Goal: Task Accomplishment & Management: Manage account settings

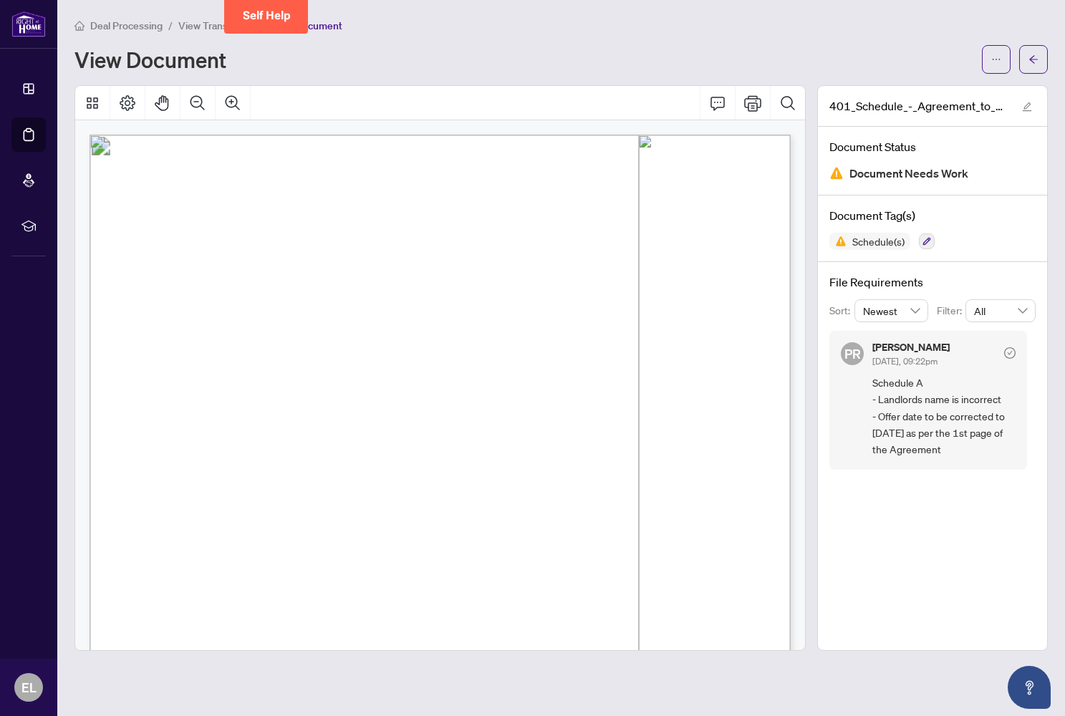
scroll to position [33, 0]
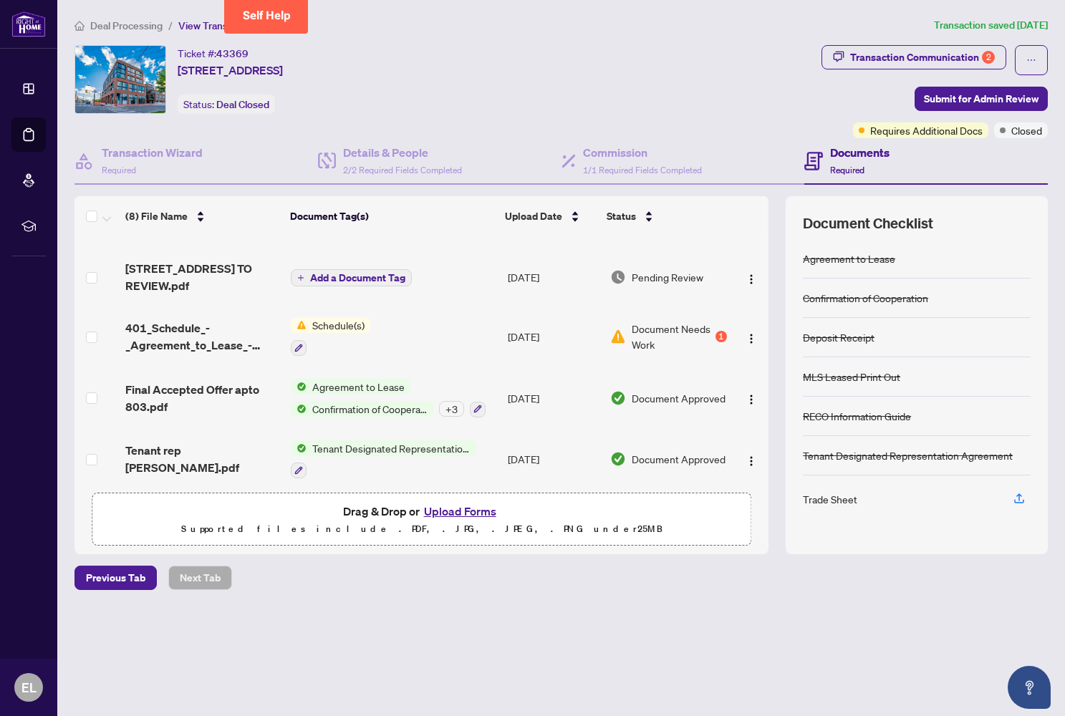
scroll to position [44, 0]
click at [453, 412] on div "+ 3" at bounding box center [451, 410] width 25 height 16
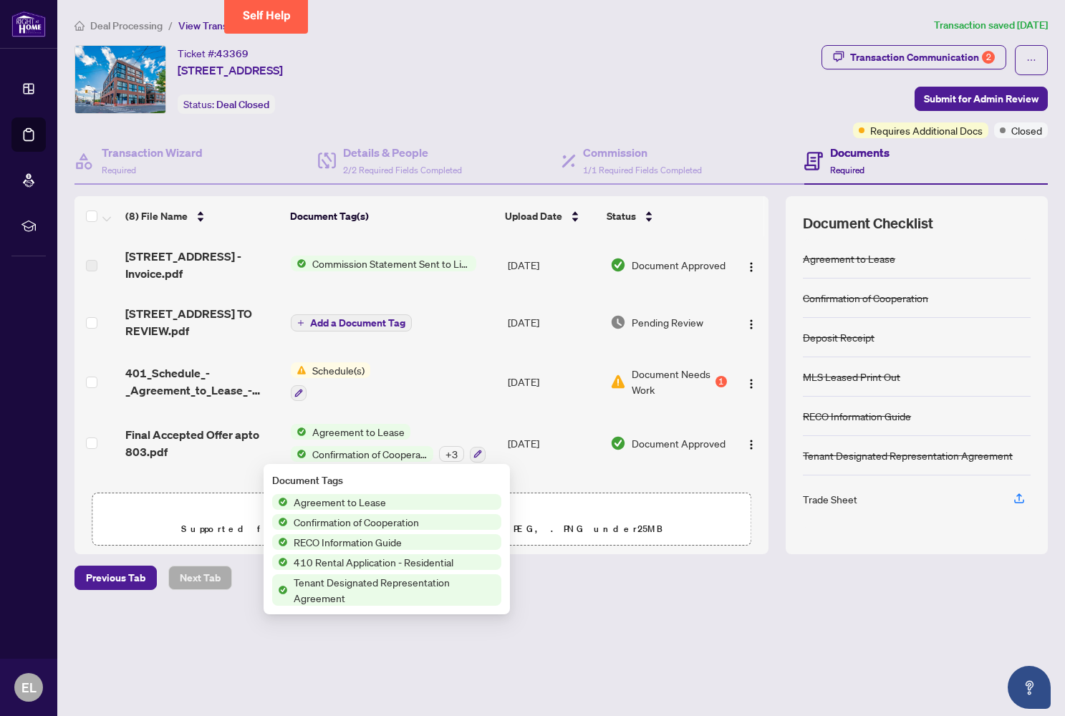
scroll to position [0, 0]
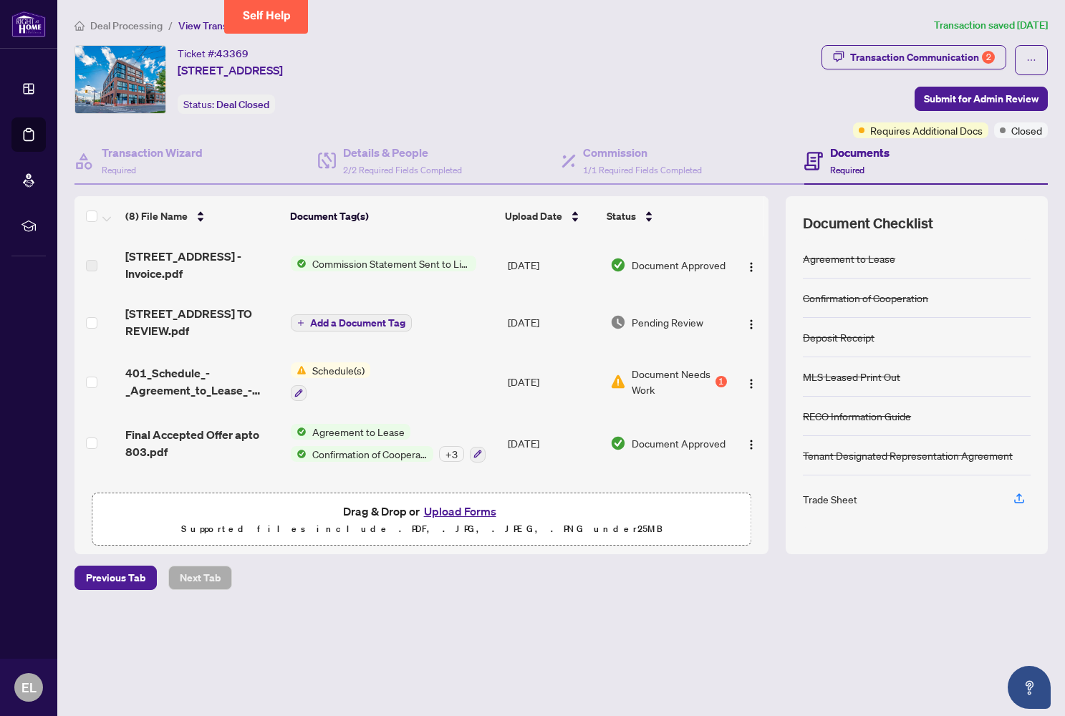
click at [380, 266] on span "Commission Statement Sent to Listing Brokerage" at bounding box center [392, 264] width 170 height 16
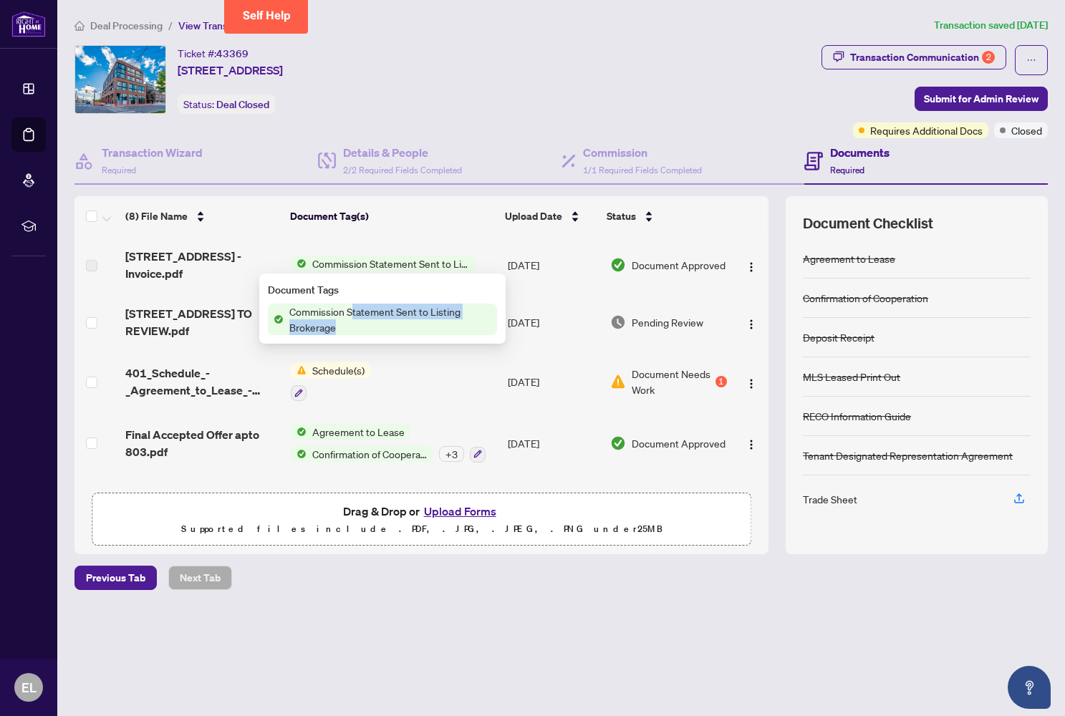
click at [351, 317] on span "Commission Statement Sent to Listing Brokerage" at bounding box center [390, 320] width 213 height 32
click at [334, 317] on span "Commission Statement Sent to Listing Brokerage" at bounding box center [390, 320] width 213 height 32
click at [379, 264] on span "Commission Statement Sent to Listing Brokerage" at bounding box center [392, 264] width 170 height 16
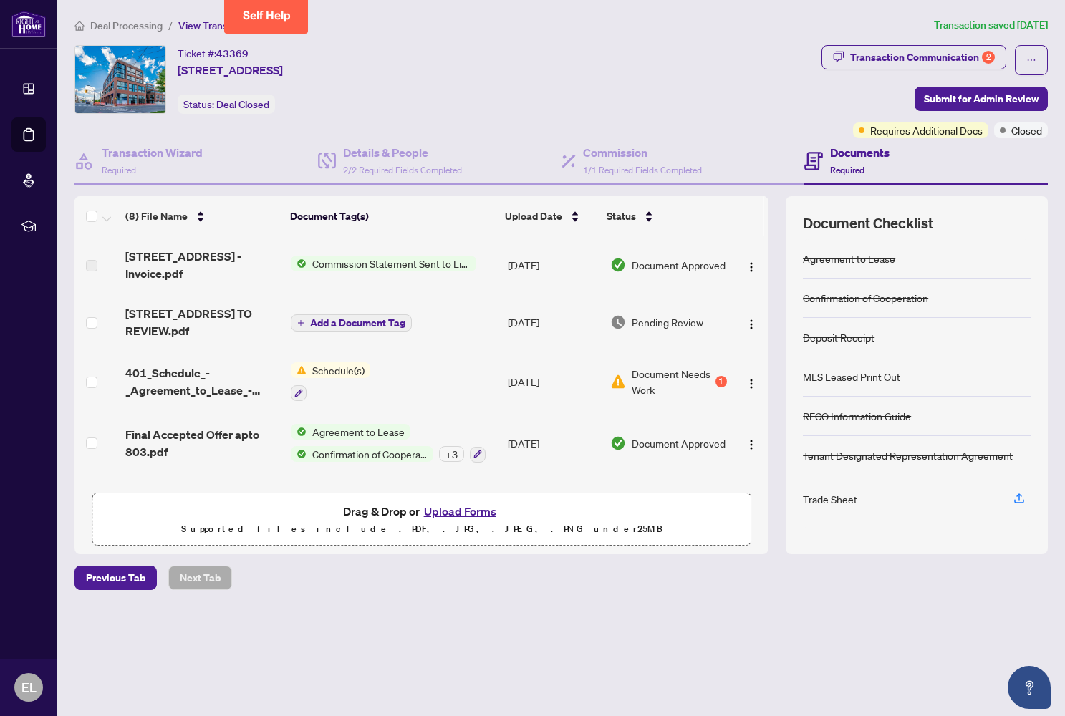
click at [379, 264] on span "Commission Statement Sent to Listing Brokerage" at bounding box center [392, 264] width 170 height 16
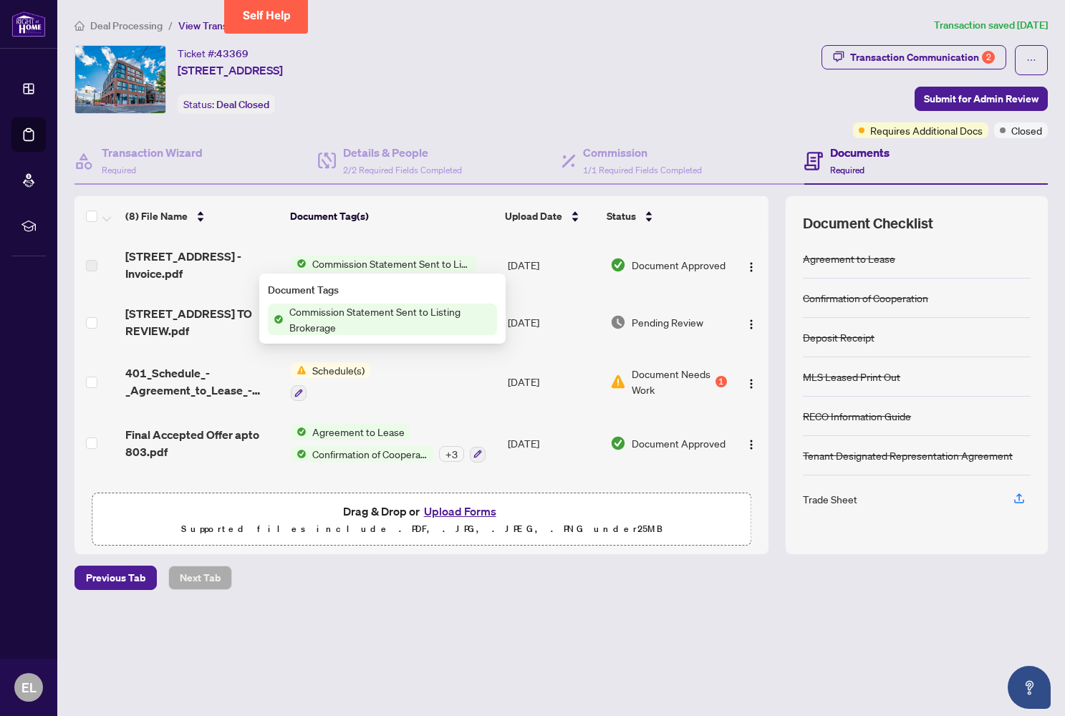
click at [641, 267] on span "Document Approved" at bounding box center [679, 265] width 94 height 16
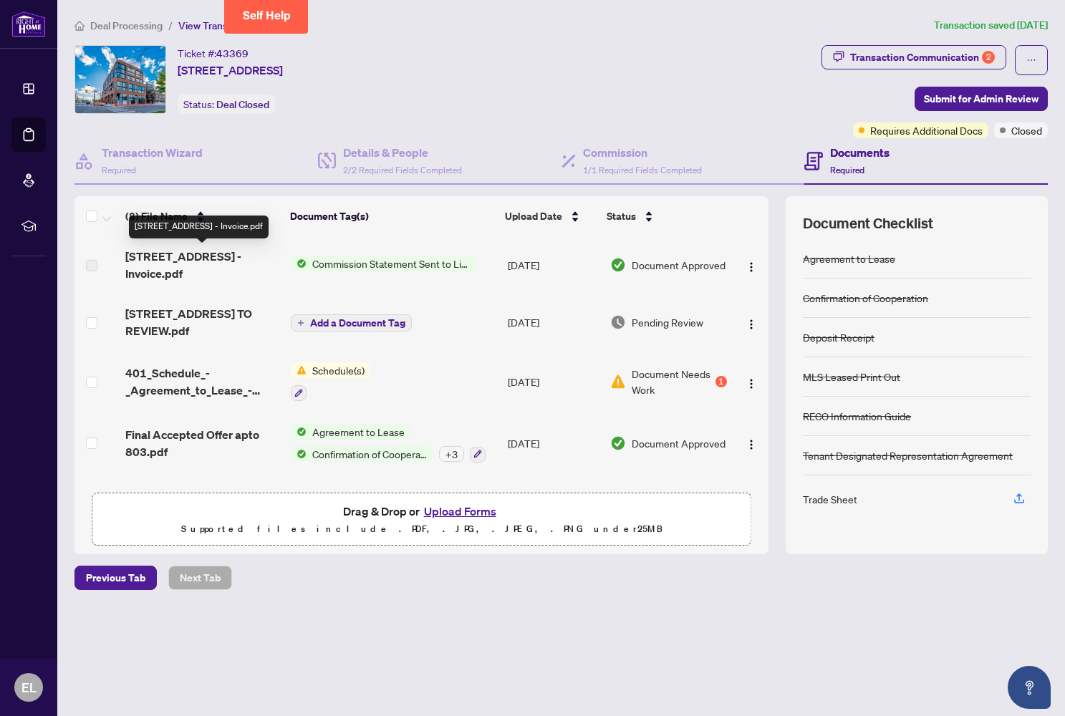
click at [165, 276] on span "[STREET_ADDRESS] - Invoice.pdf" at bounding box center [202, 265] width 154 height 34
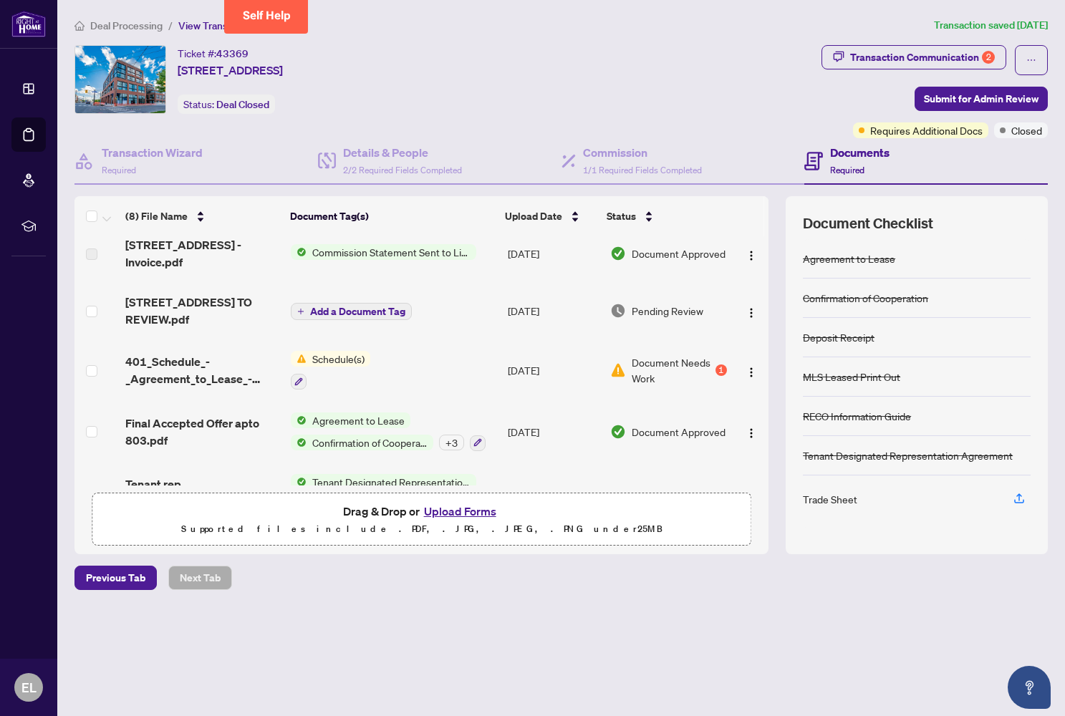
click at [387, 253] on span "Commission Statement Sent to Listing Brokerage" at bounding box center [392, 252] width 170 height 16
click at [387, 301] on span "Commission Statement Sent to Listing Brokerage" at bounding box center [390, 308] width 213 height 32
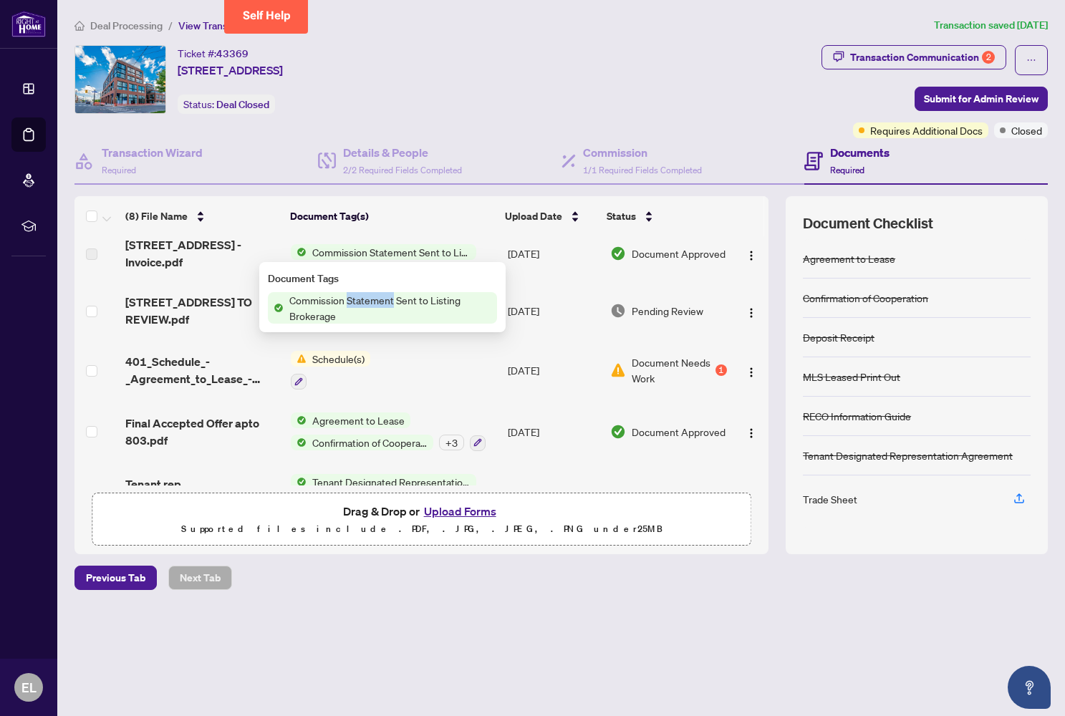
click at [387, 301] on span "Commission Statement Sent to Listing Brokerage" at bounding box center [390, 308] width 213 height 32
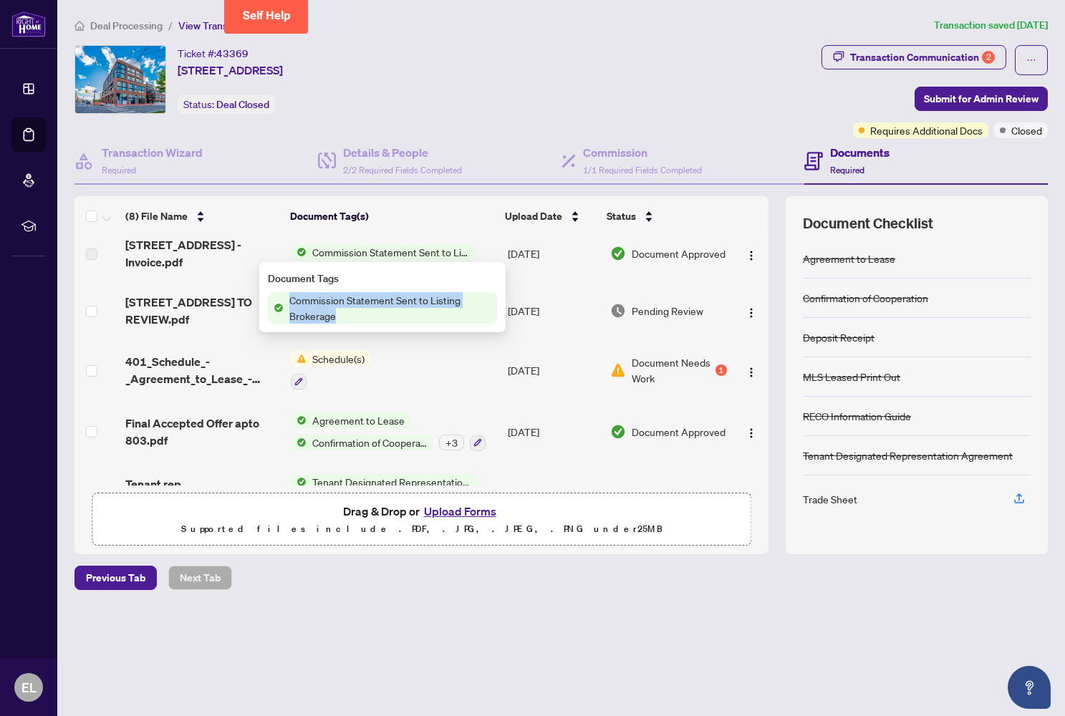
click at [387, 301] on span "Commission Statement Sent to Listing Brokerage" at bounding box center [390, 308] width 213 height 32
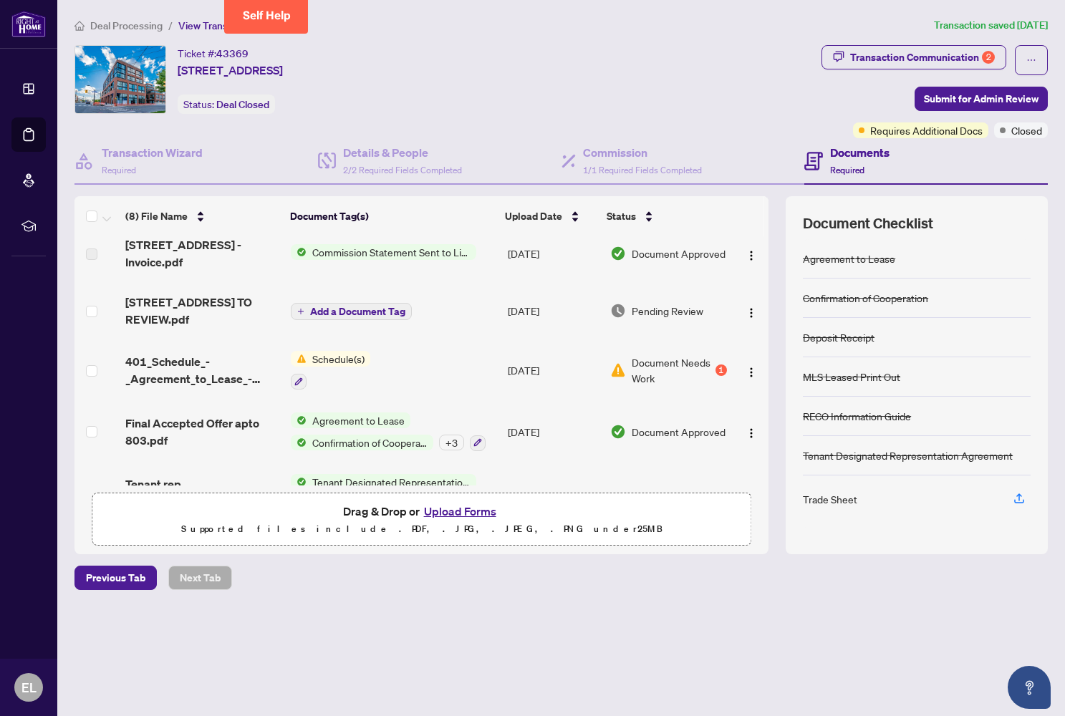
click at [282, 612] on div "Deal Processing / View Transaction Transaction saved [DATE] Ticket #: 43369 [ST…" at bounding box center [561, 328] width 985 height 623
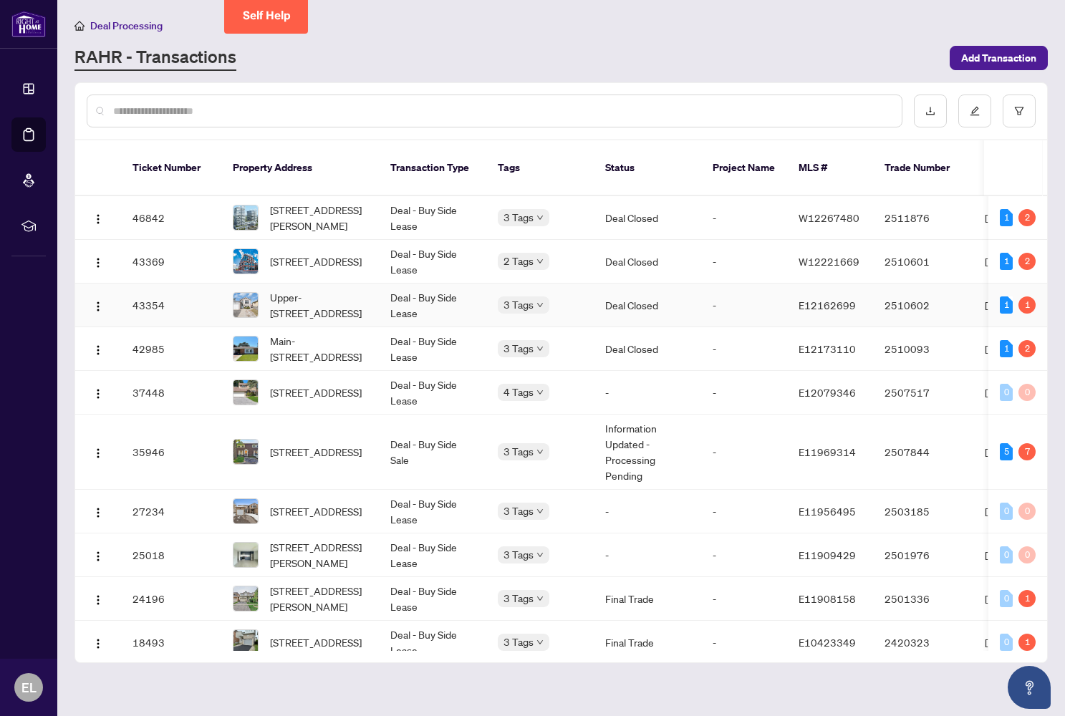
click at [421, 284] on td "Deal - Buy Side Lease" at bounding box center [432, 306] width 107 height 44
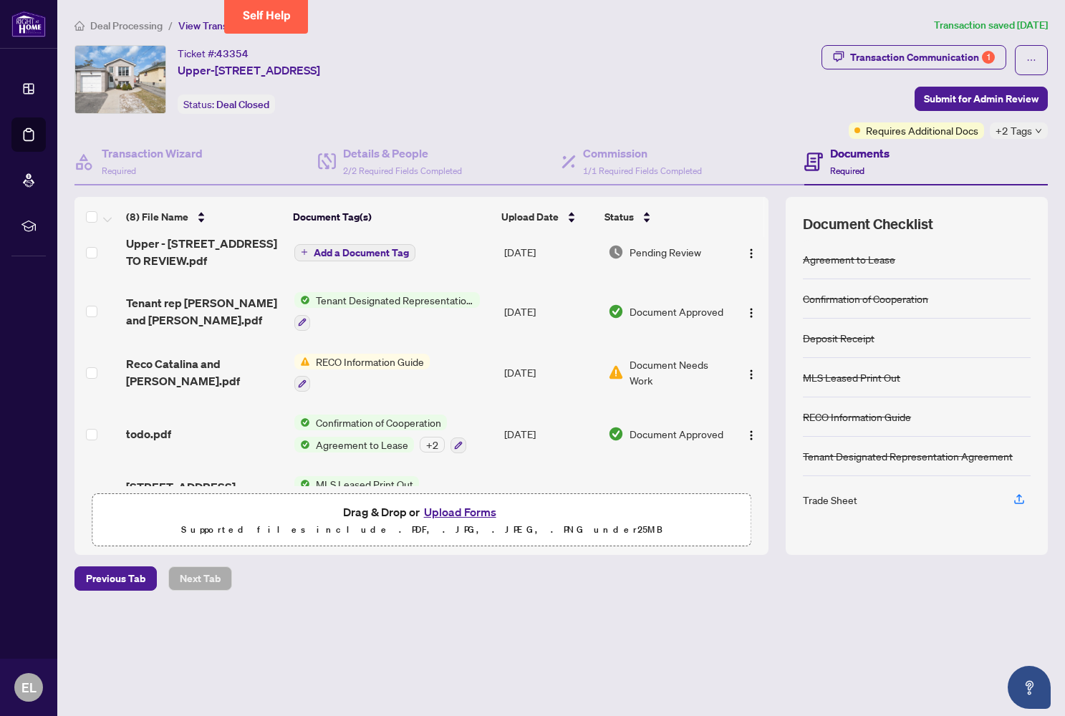
scroll to position [148, 0]
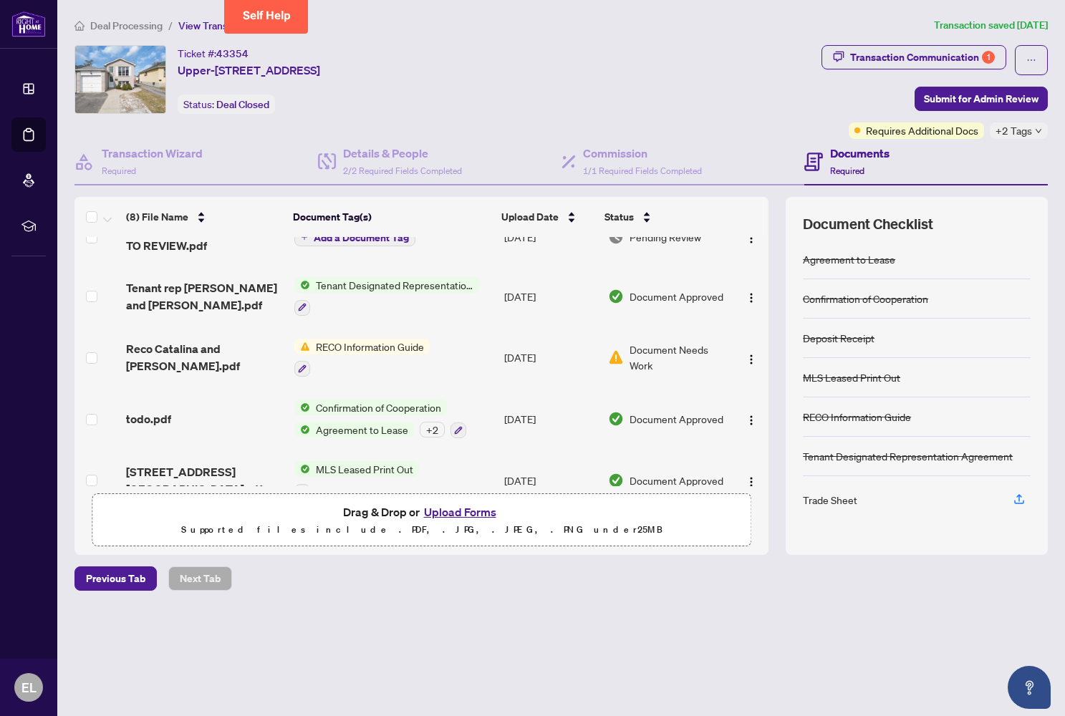
click at [393, 405] on span "Confirmation of Cooperation" at bounding box center [378, 408] width 137 height 16
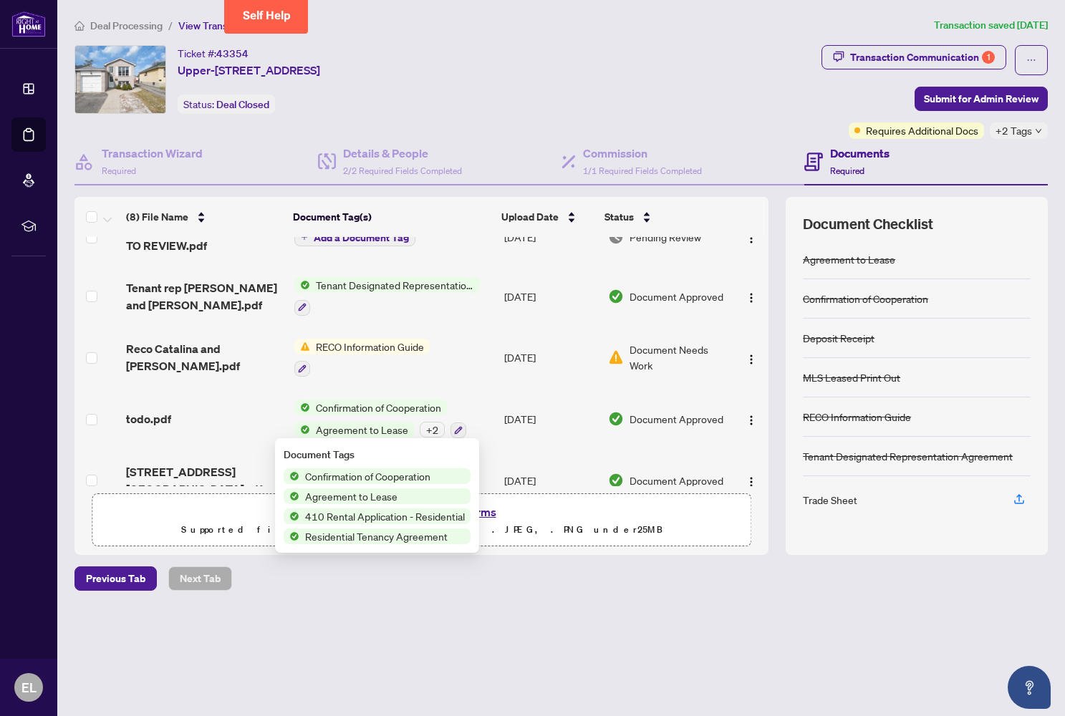
click at [392, 408] on span "Confirmation of Cooperation" at bounding box center [378, 408] width 137 height 16
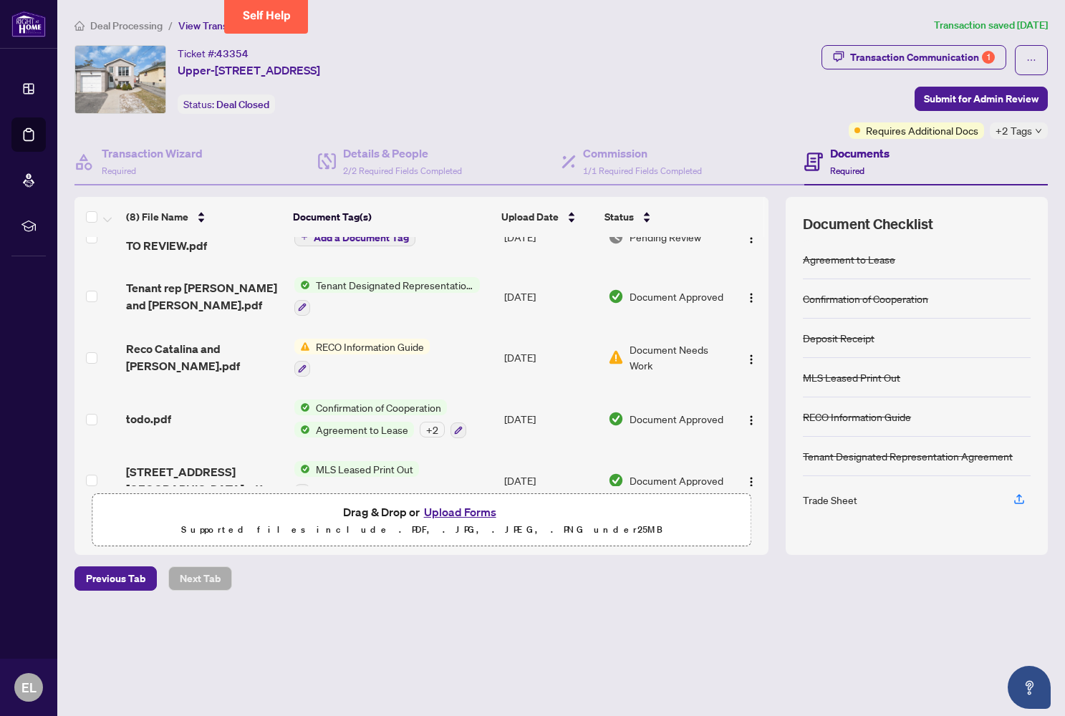
click at [392, 408] on span "Confirmation of Cooperation" at bounding box center [378, 408] width 137 height 16
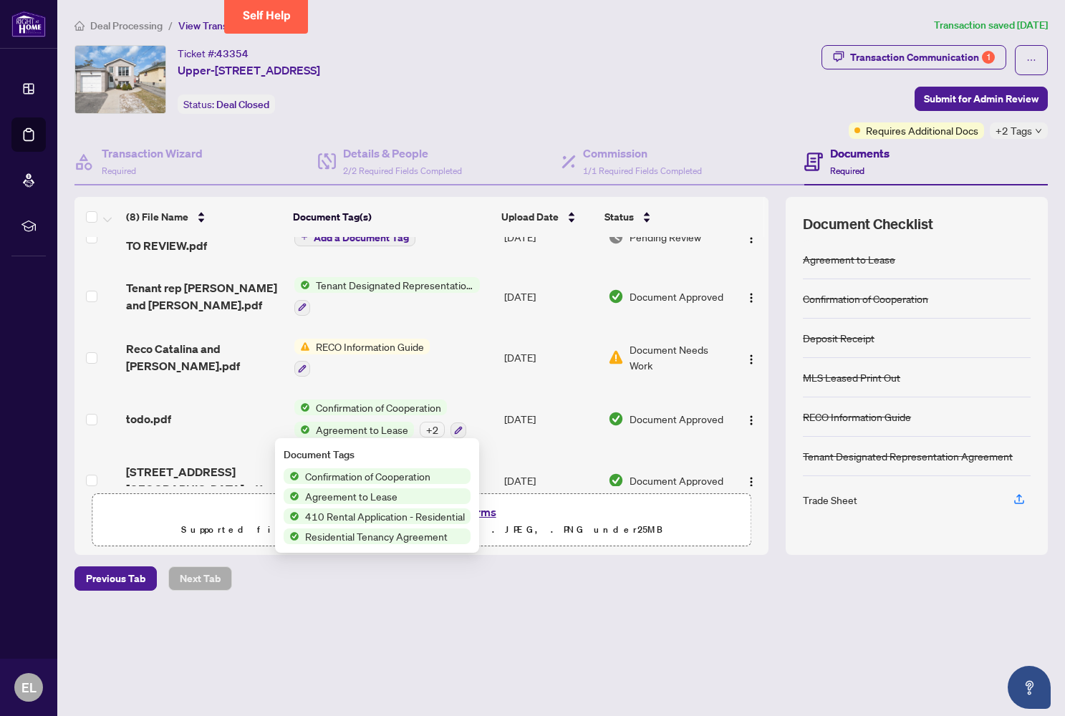
click at [378, 479] on span "Confirmation of Cooperation" at bounding box center [367, 477] width 137 height 16
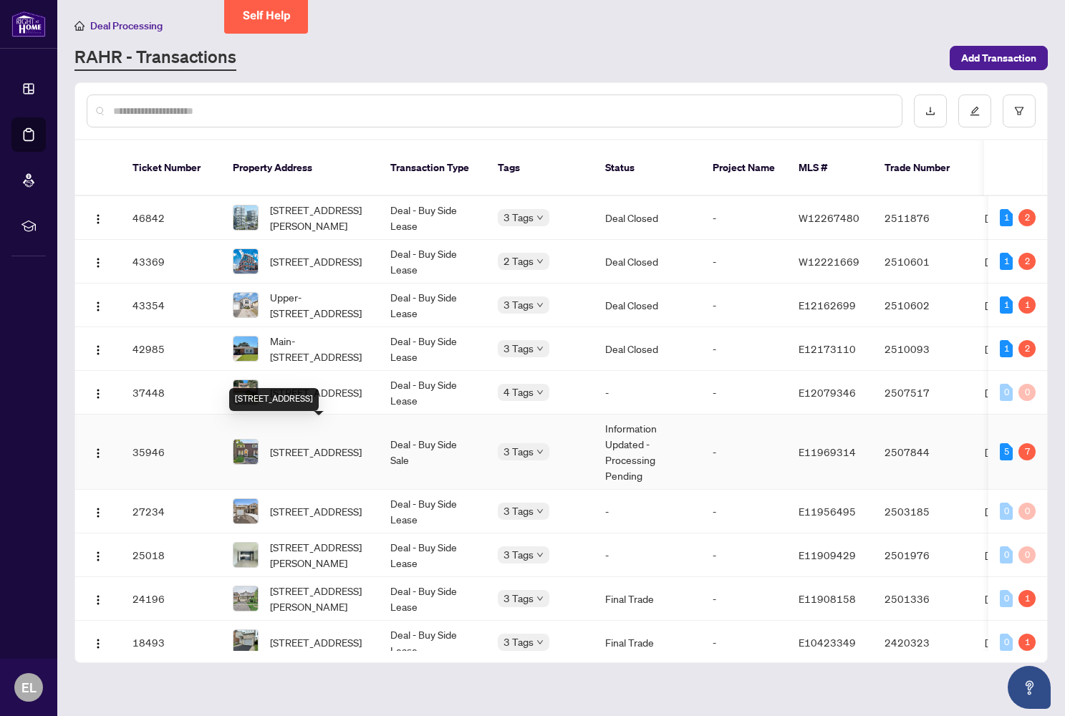
click at [334, 444] on span "[STREET_ADDRESS]" at bounding box center [316, 452] width 92 height 16
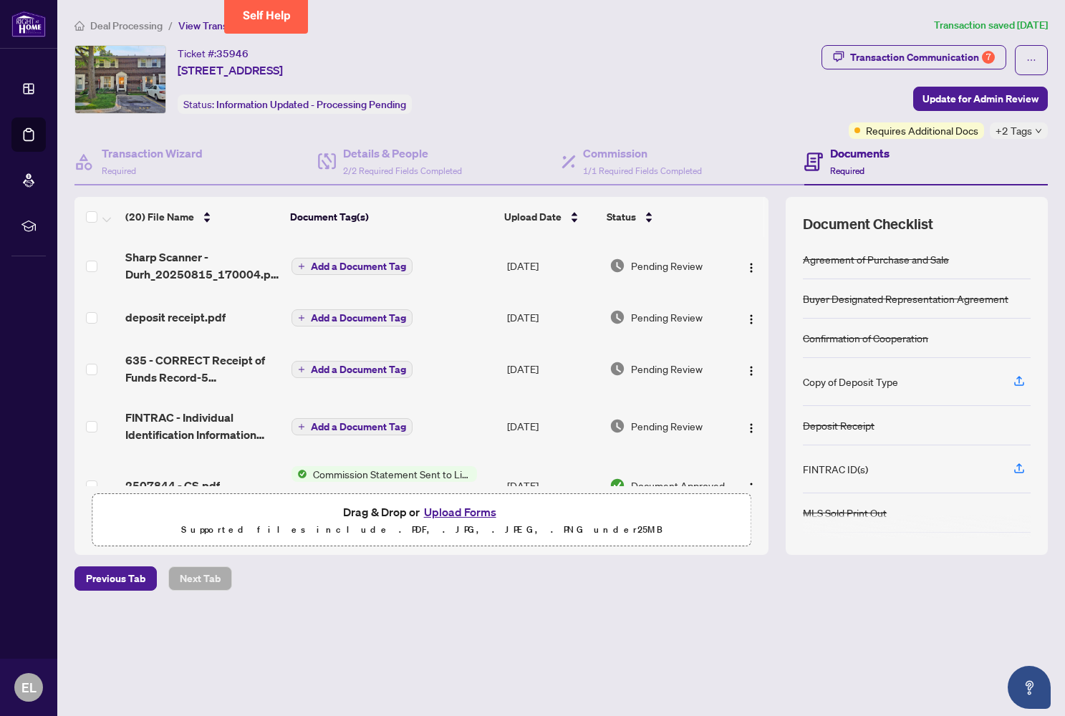
scroll to position [59, 0]
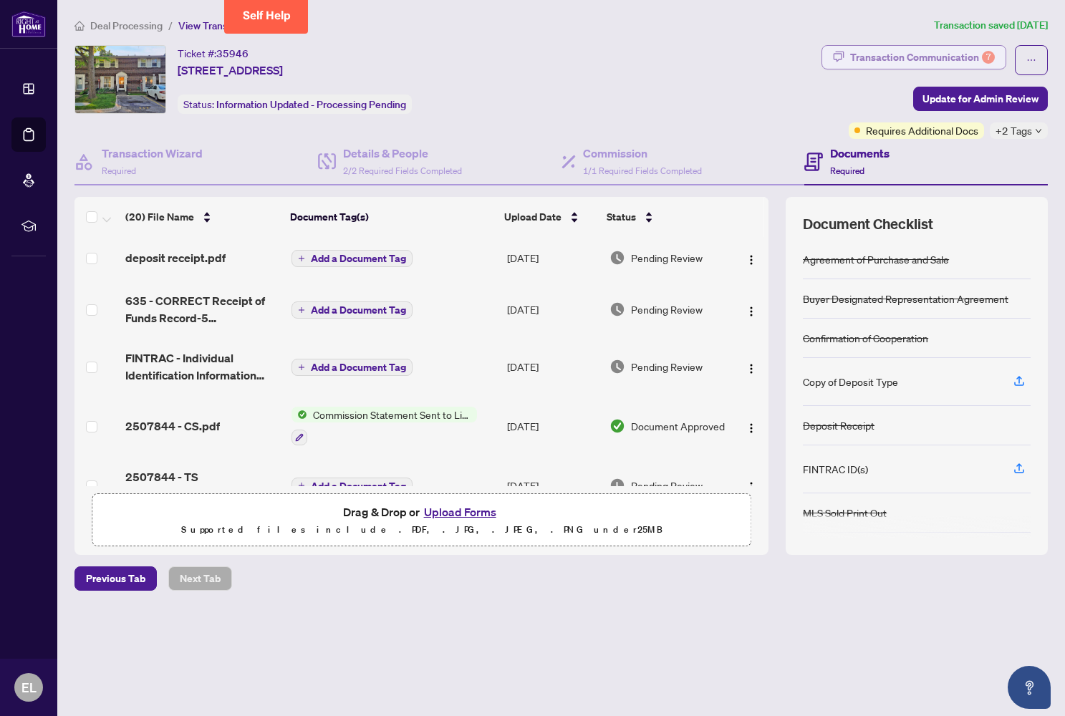
click at [857, 57] on div "Transaction Communication 7" at bounding box center [922, 57] width 145 height 23
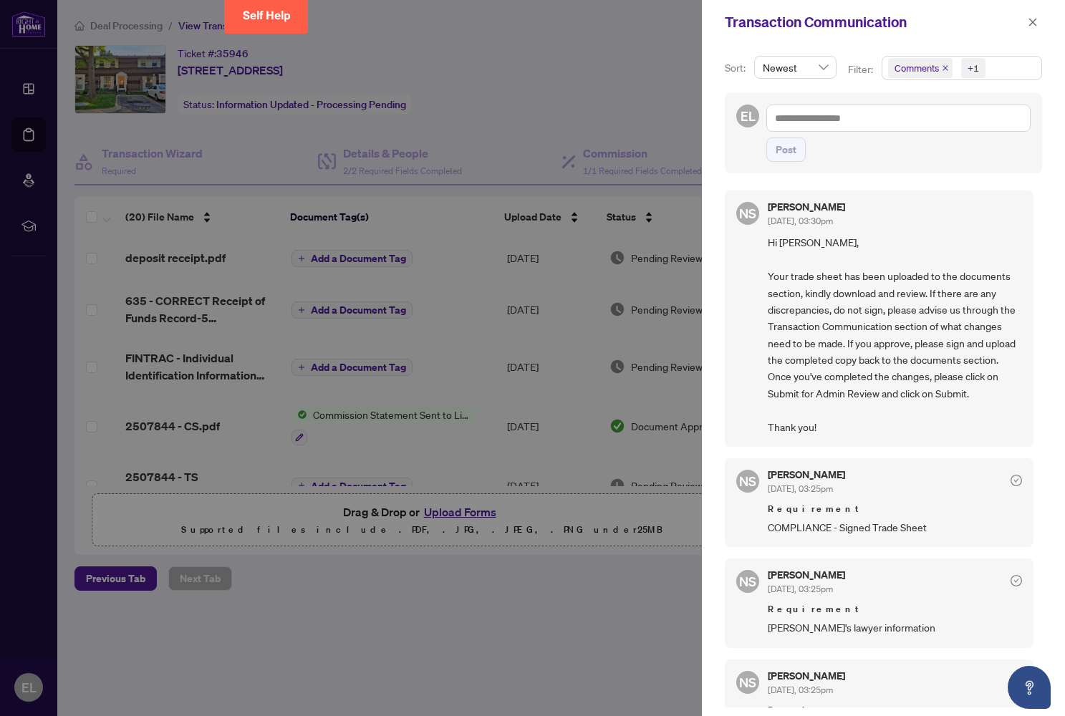
click at [948, 70] on span "Comments" at bounding box center [920, 68] width 64 height 20
click at [944, 69] on icon "close" at bounding box center [946, 68] width 6 height 6
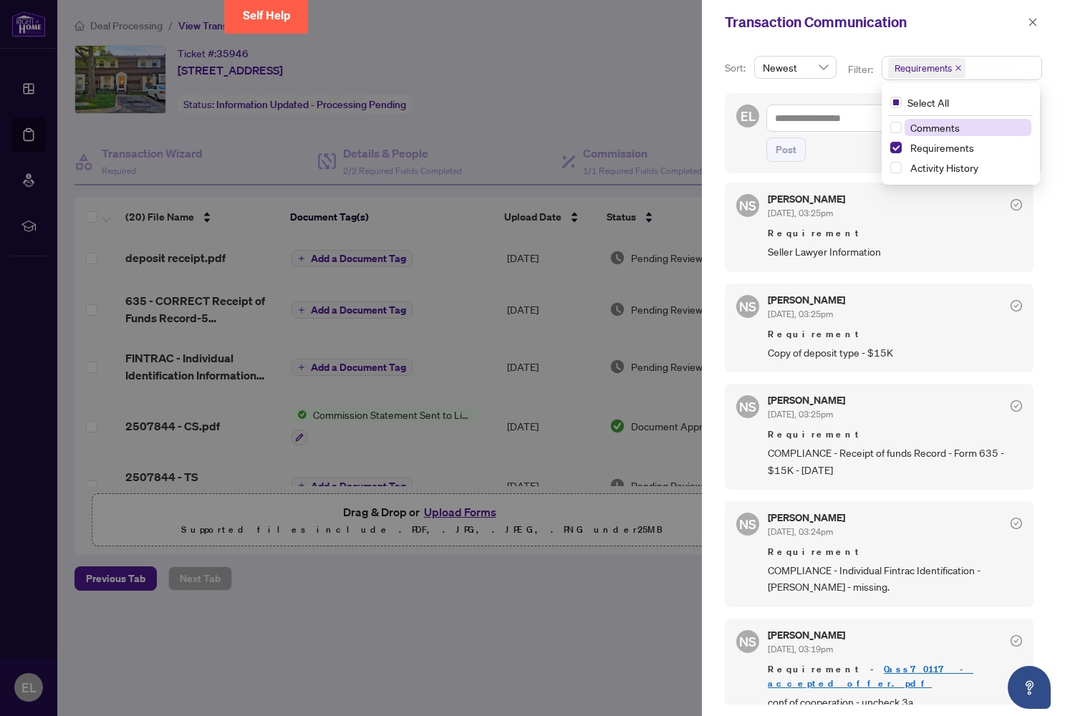
scroll to position [0, 0]
drag, startPoint x: 769, startPoint y: 567, endPoint x: 831, endPoint y: 567, distance: 62.3
click at [831, 567] on span "COMPLIANCE - Individual Fintrac Identification - [PERSON_NAME] - missing." at bounding box center [895, 579] width 254 height 34
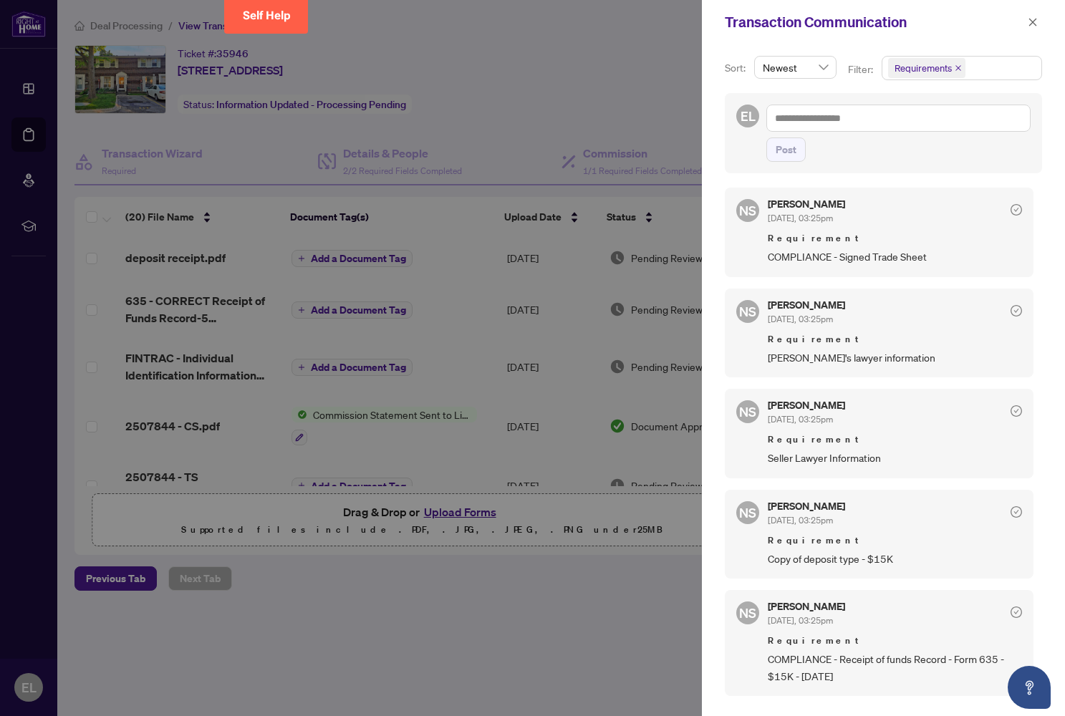
click at [370, 645] on div at bounding box center [532, 358] width 1065 height 716
click at [1024, 25] on button "button" at bounding box center [1033, 22] width 19 height 17
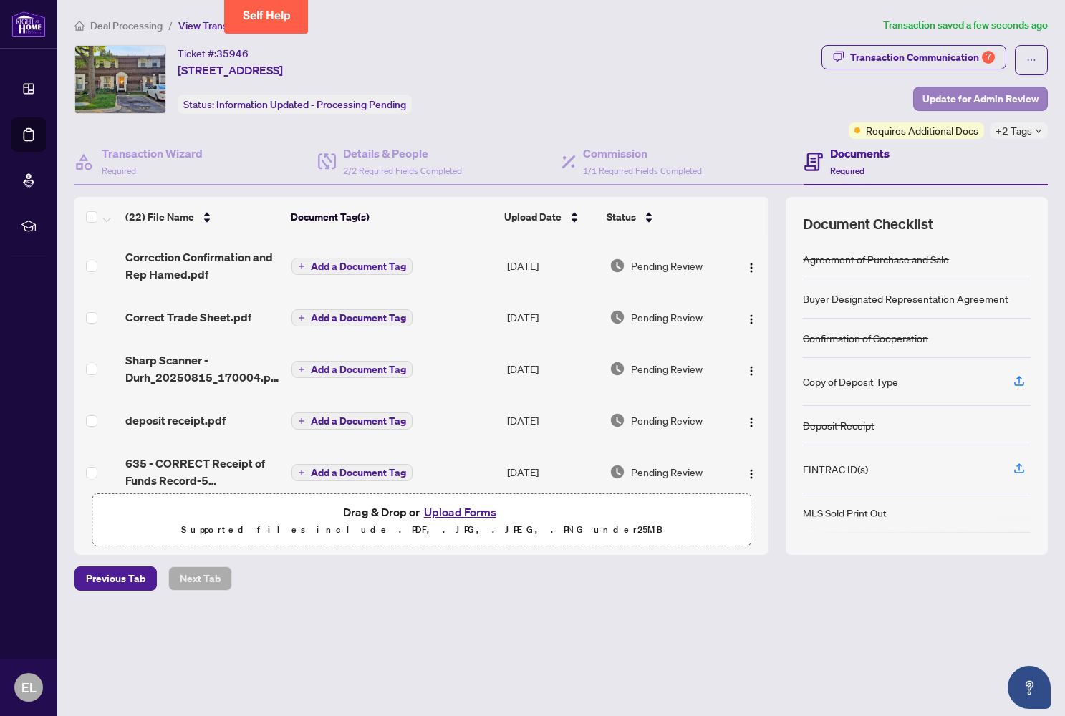
click at [1008, 100] on span "Update for Admin Review" at bounding box center [981, 98] width 116 height 23
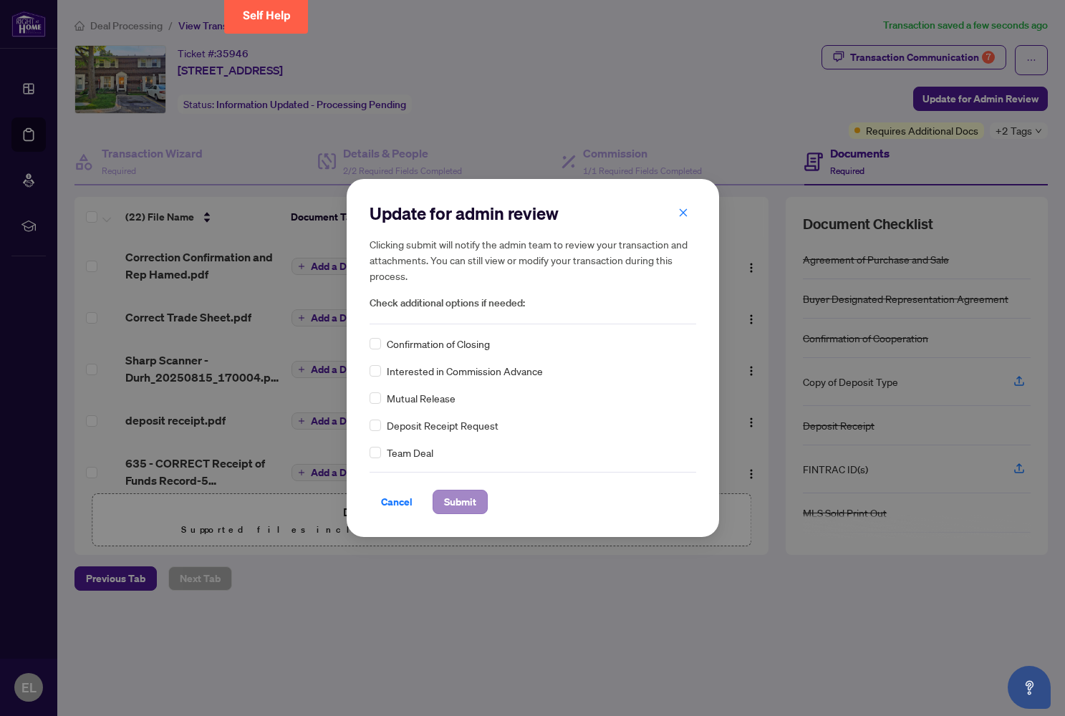
click at [462, 501] on span "Submit" at bounding box center [460, 502] width 32 height 23
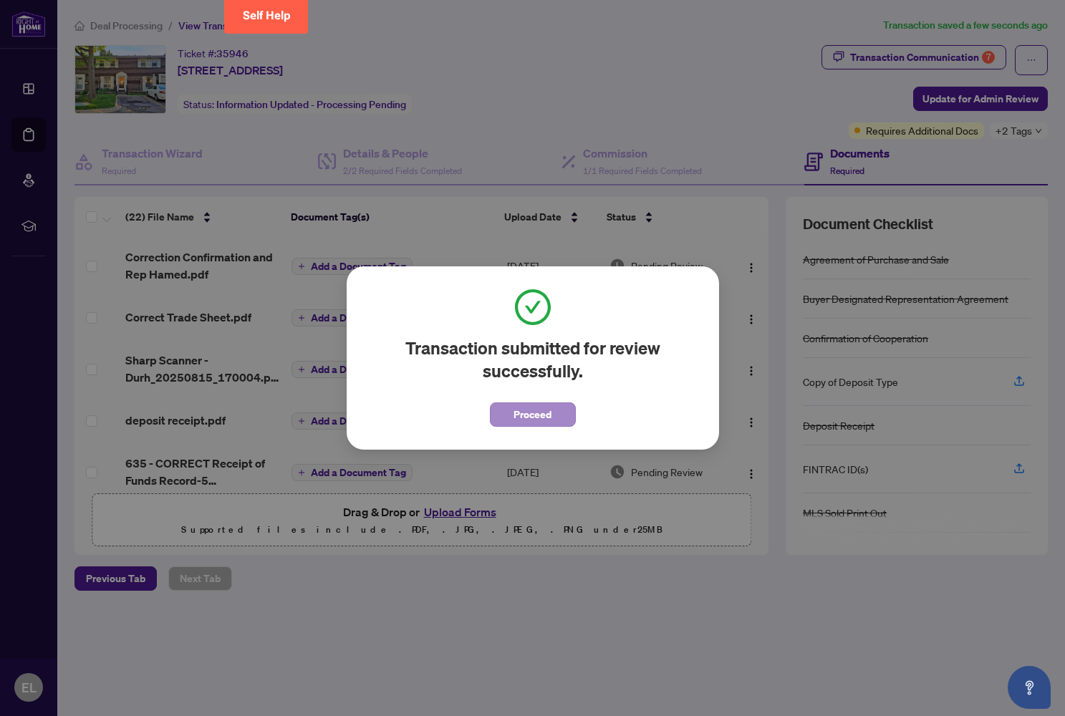
click at [559, 419] on button "Proceed" at bounding box center [533, 415] width 86 height 24
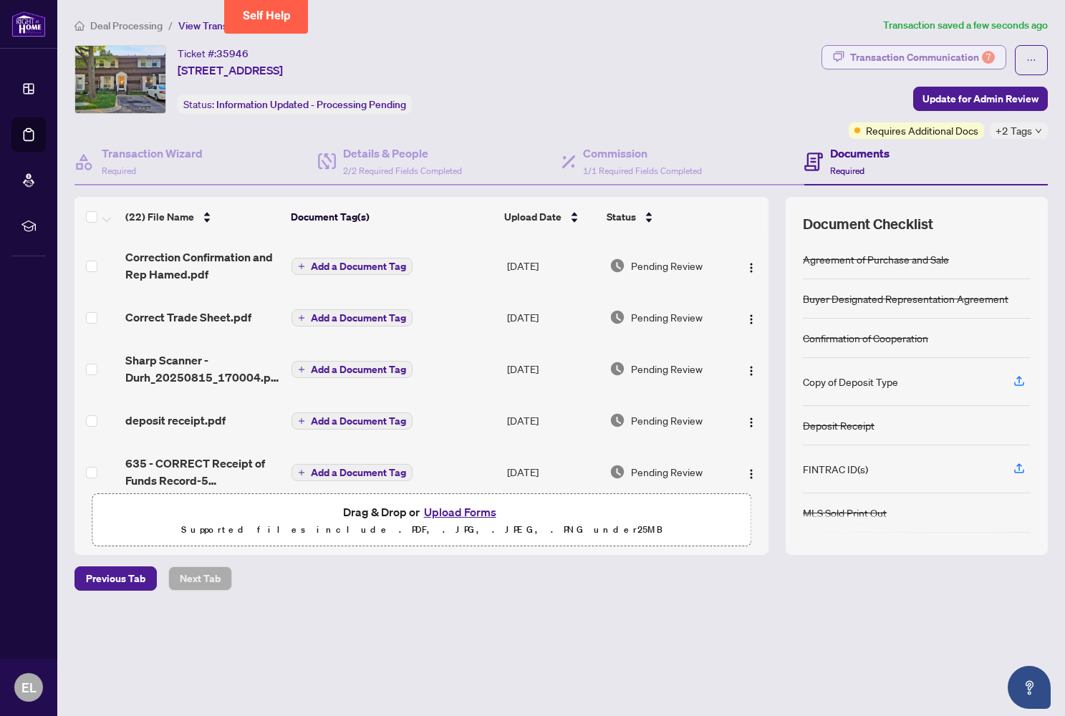
click at [877, 54] on div "Transaction Communication 7" at bounding box center [922, 57] width 145 height 23
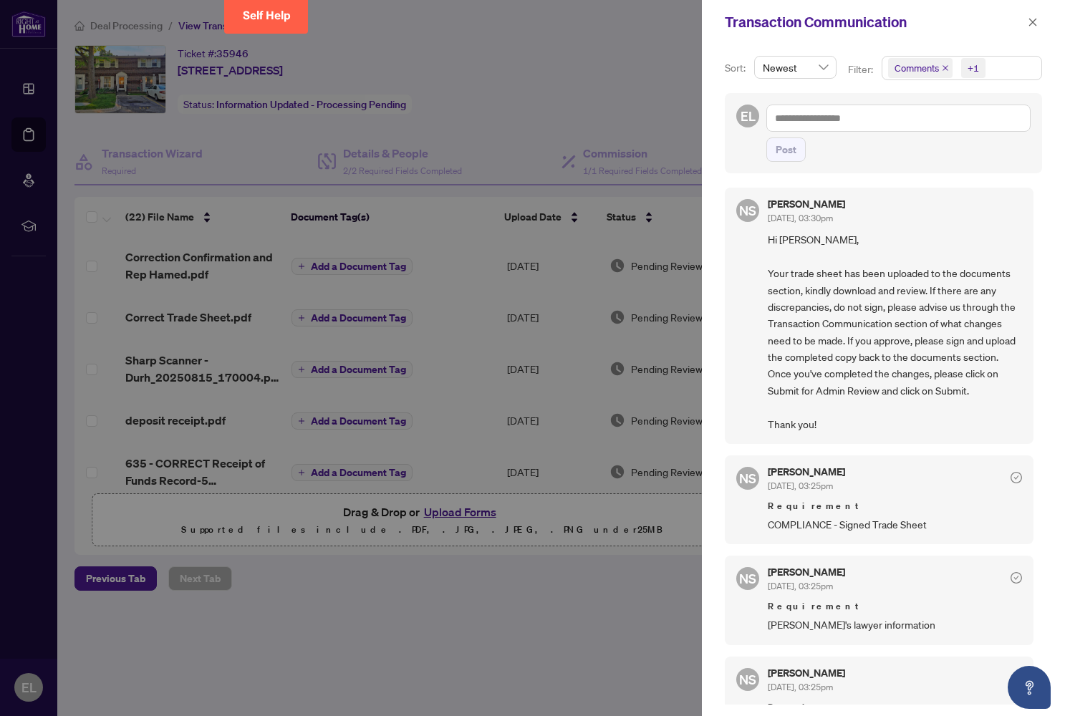
click at [528, 132] on div at bounding box center [532, 358] width 1065 height 716
click at [1027, 22] on button "button" at bounding box center [1033, 22] width 19 height 17
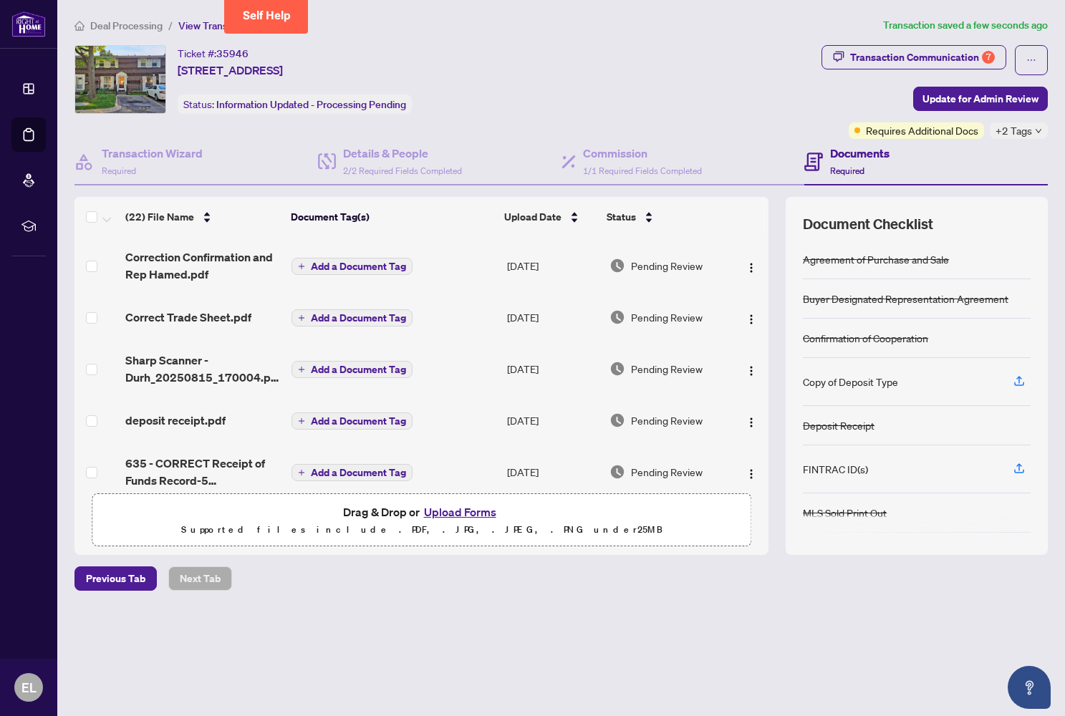
click at [135, 32] on li "Deal Processing" at bounding box center [119, 25] width 88 height 16
click at [134, 27] on span "Deal Processing" at bounding box center [126, 25] width 72 height 13
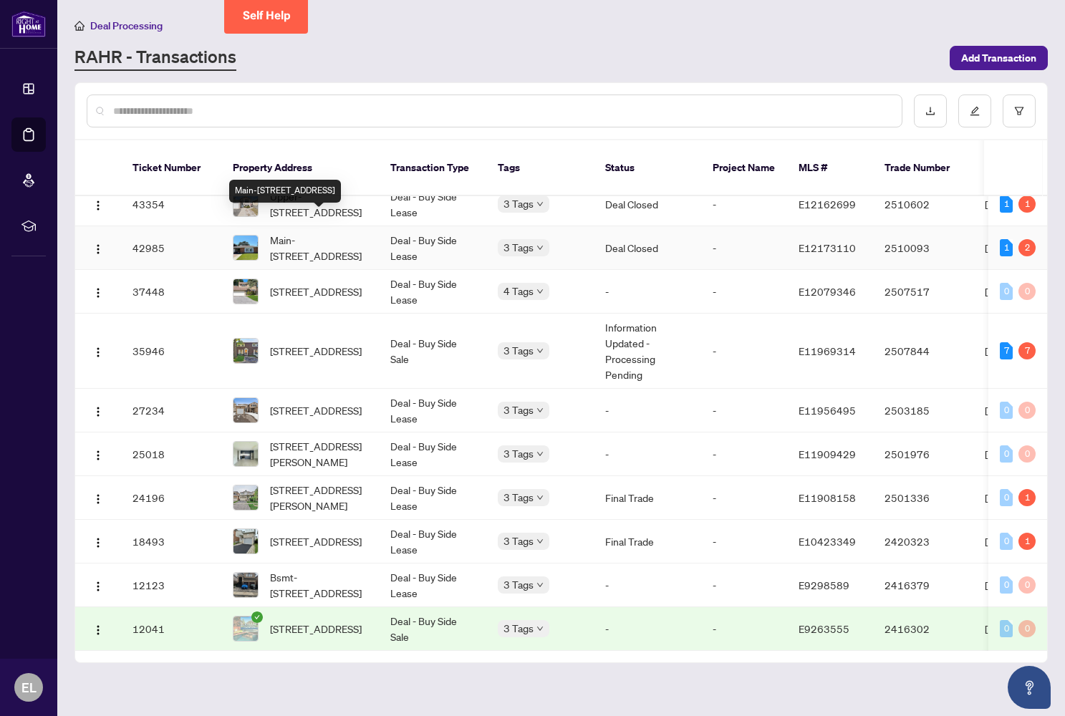
click at [303, 232] on span "Main-[STREET_ADDRESS]" at bounding box center [318, 248] width 97 height 32
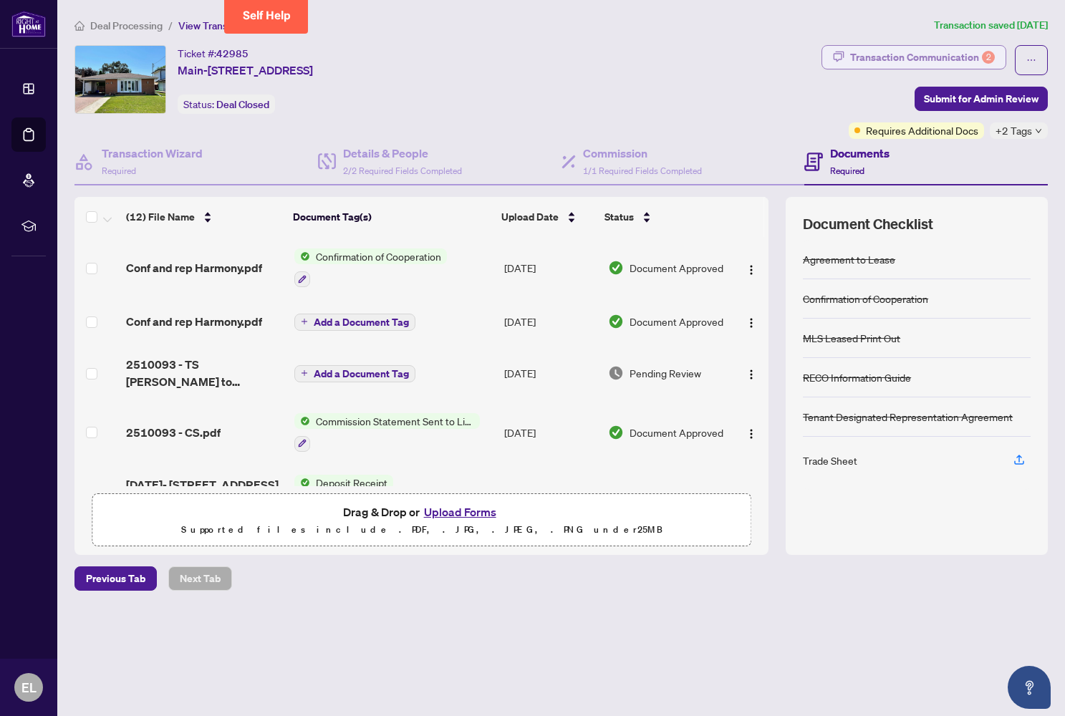
click at [867, 59] on div "Transaction Communication 2" at bounding box center [922, 57] width 145 height 23
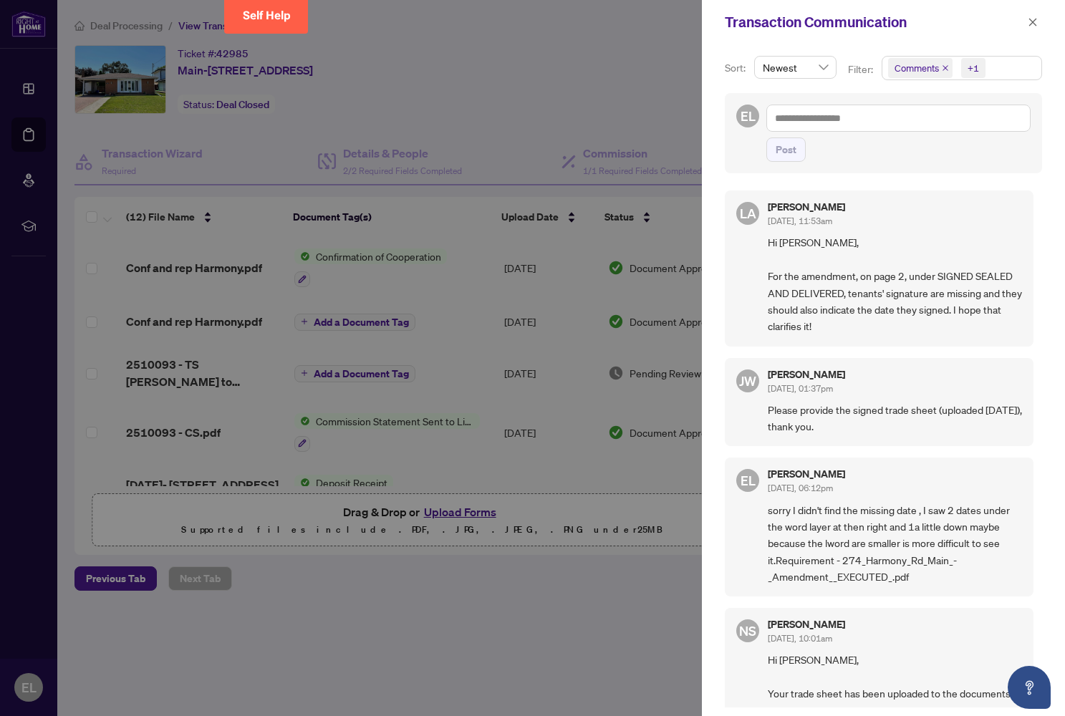
click at [939, 70] on span "Comments" at bounding box center [920, 68] width 64 height 20
click at [942, 69] on icon "close" at bounding box center [945, 67] width 7 height 7
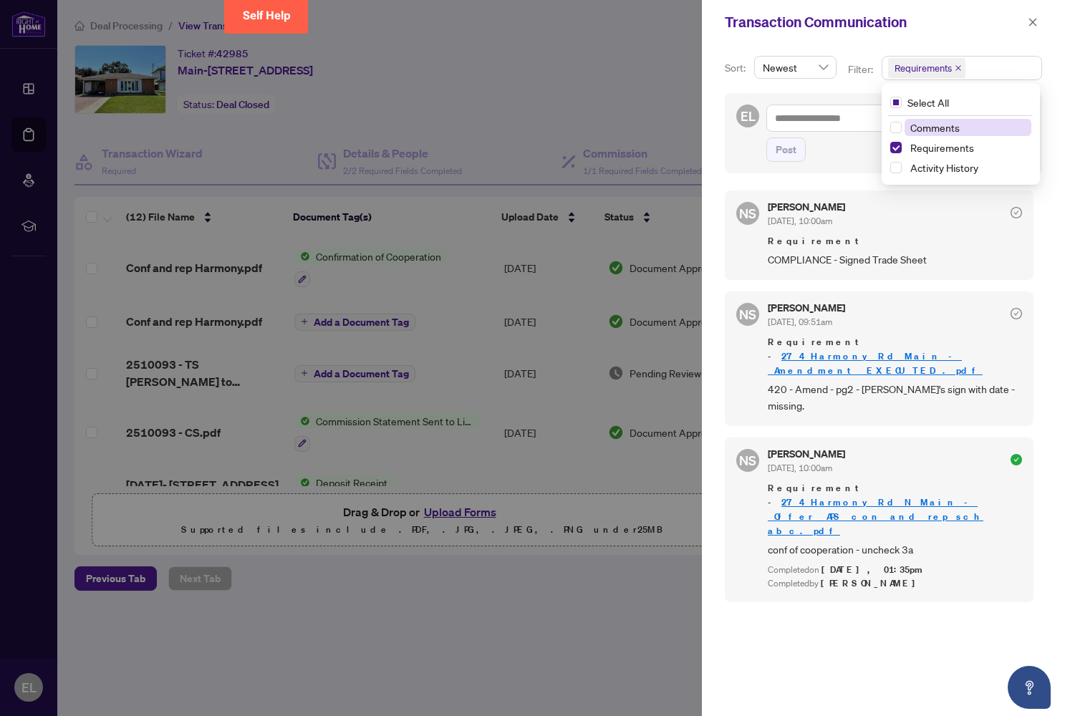
click at [459, 135] on div at bounding box center [532, 358] width 1065 height 716
click at [1038, 25] on button "button" at bounding box center [1033, 22] width 19 height 17
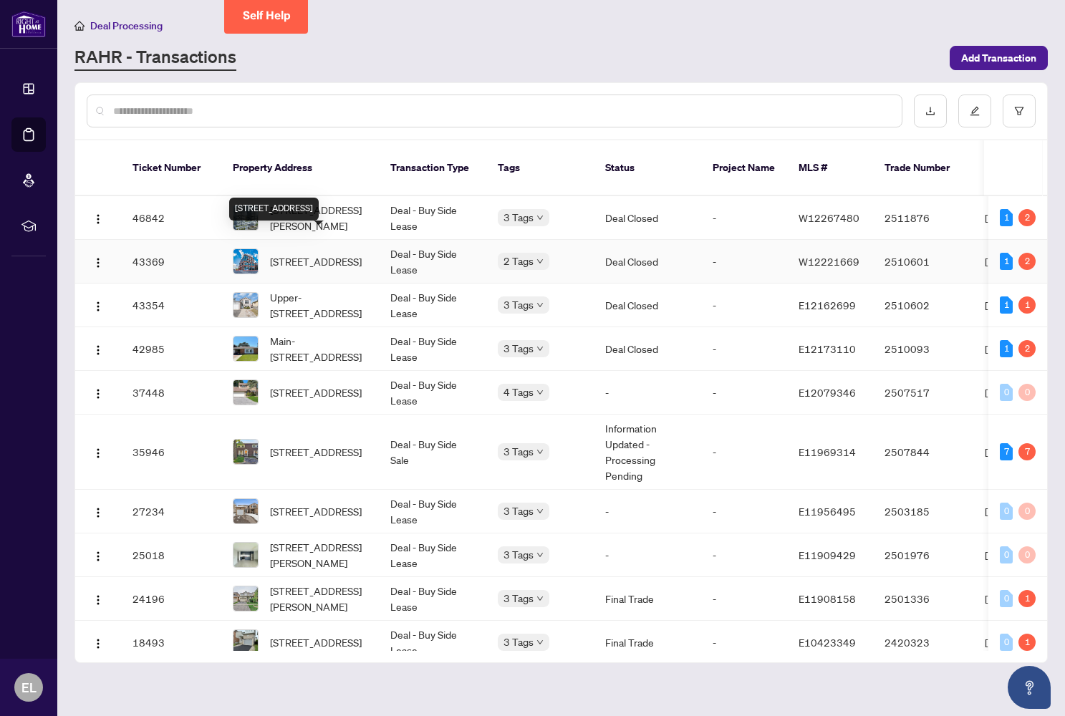
click at [292, 254] on span "[STREET_ADDRESS]" at bounding box center [316, 262] width 92 height 16
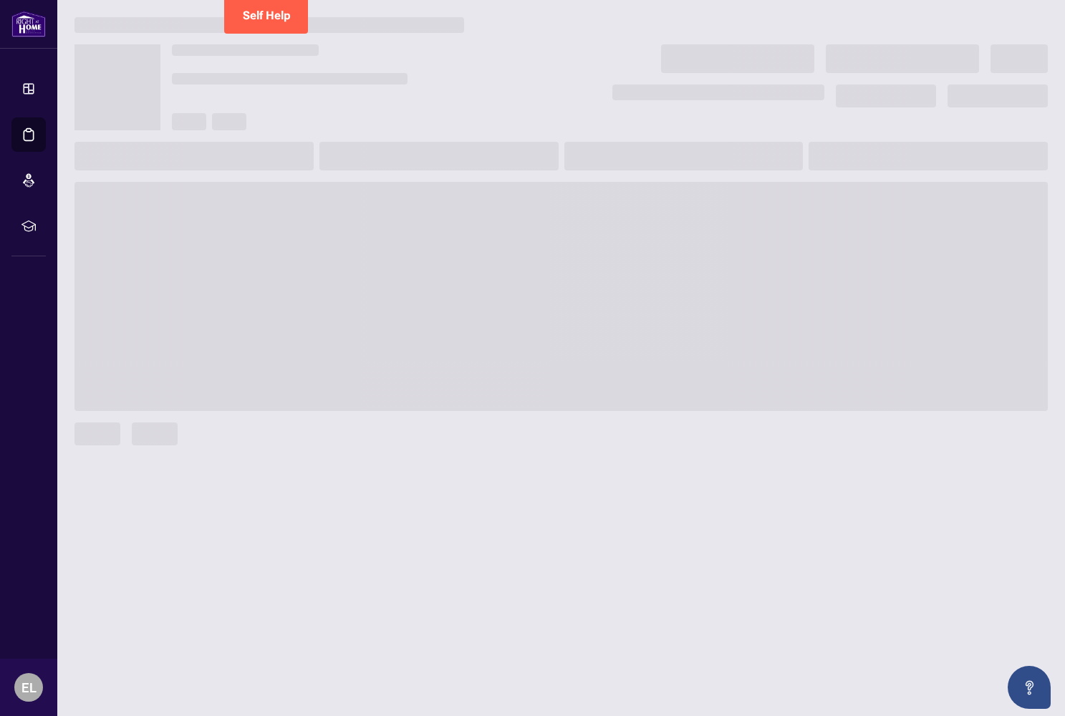
click at [292, 236] on span at bounding box center [562, 296] width 974 height 229
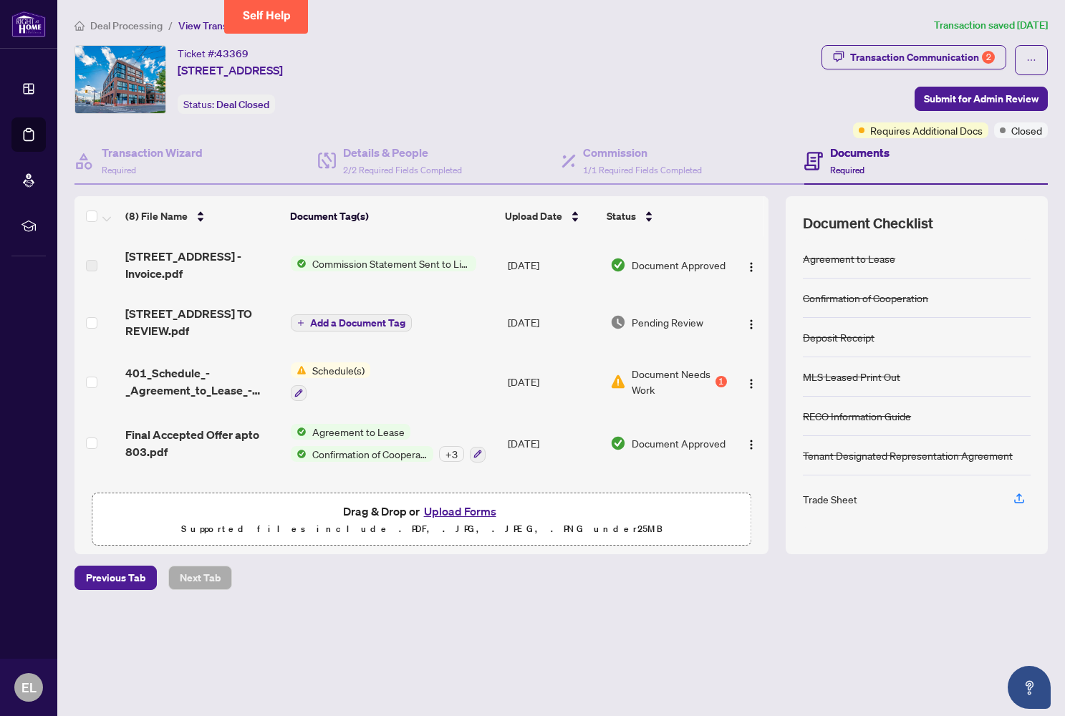
click at [355, 370] on span "Schedule(s)" at bounding box center [339, 370] width 64 height 16
click at [324, 442] on span "Schedule(s)" at bounding box center [299, 441] width 64 height 16
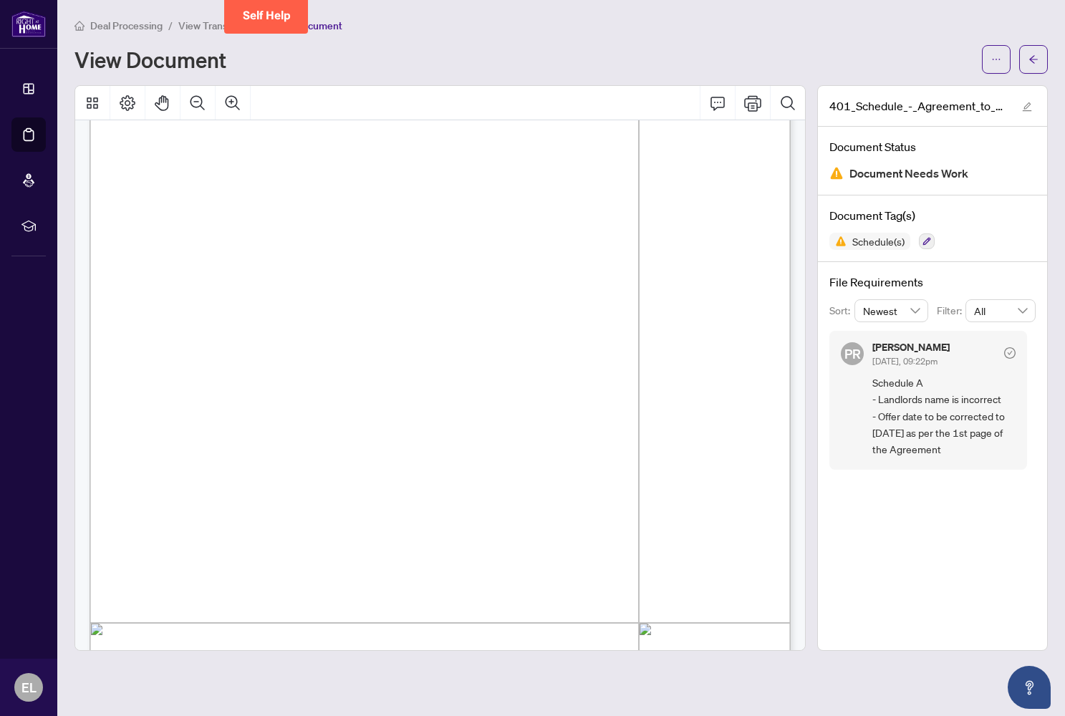
scroll to position [51, 0]
click at [1042, 63] on button "button" at bounding box center [1033, 59] width 29 height 29
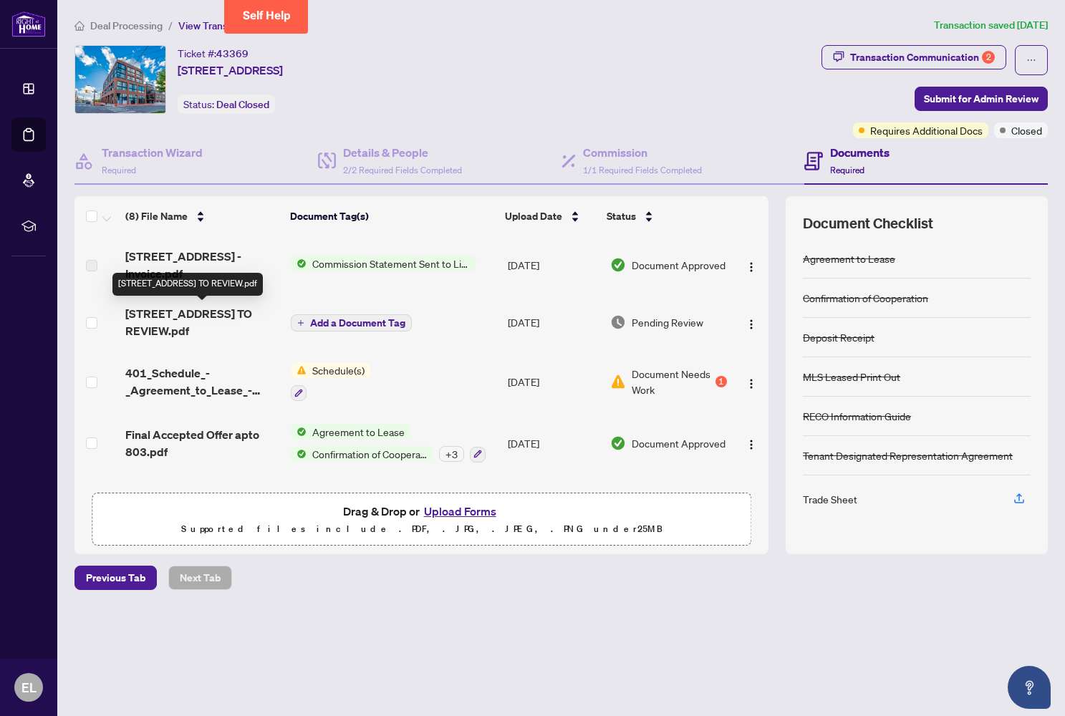
click at [181, 337] on span "[STREET_ADDRESS] TO REVIEW.pdf" at bounding box center [202, 322] width 154 height 34
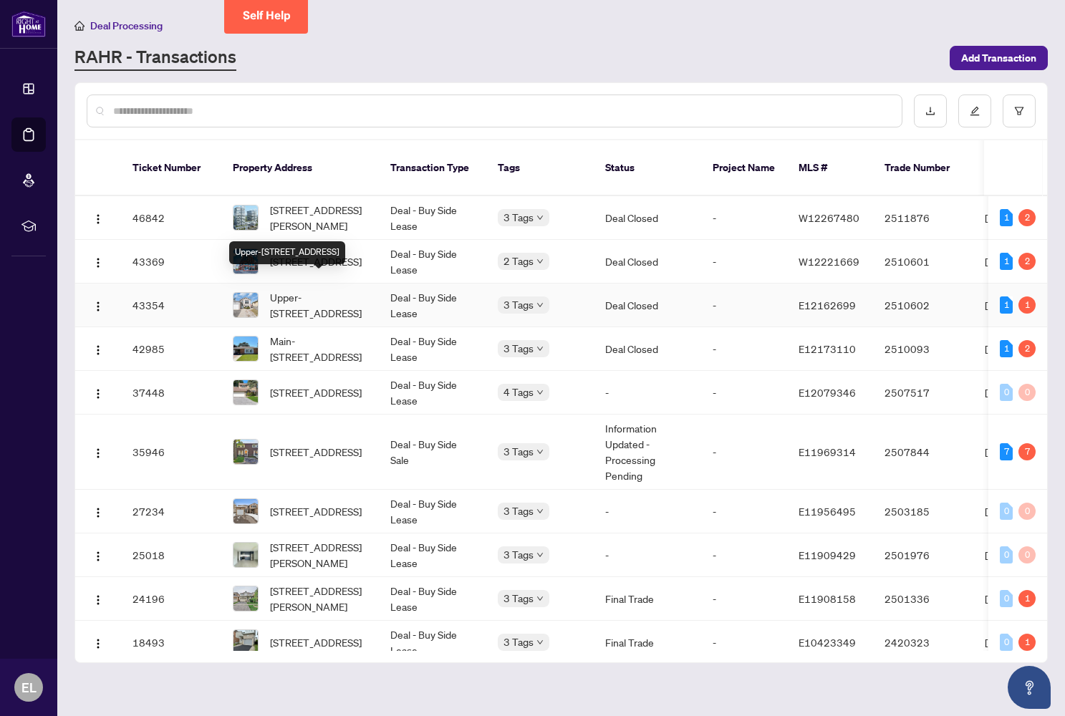
click at [342, 289] on span "Upper-[STREET_ADDRESS]" at bounding box center [318, 305] width 97 height 32
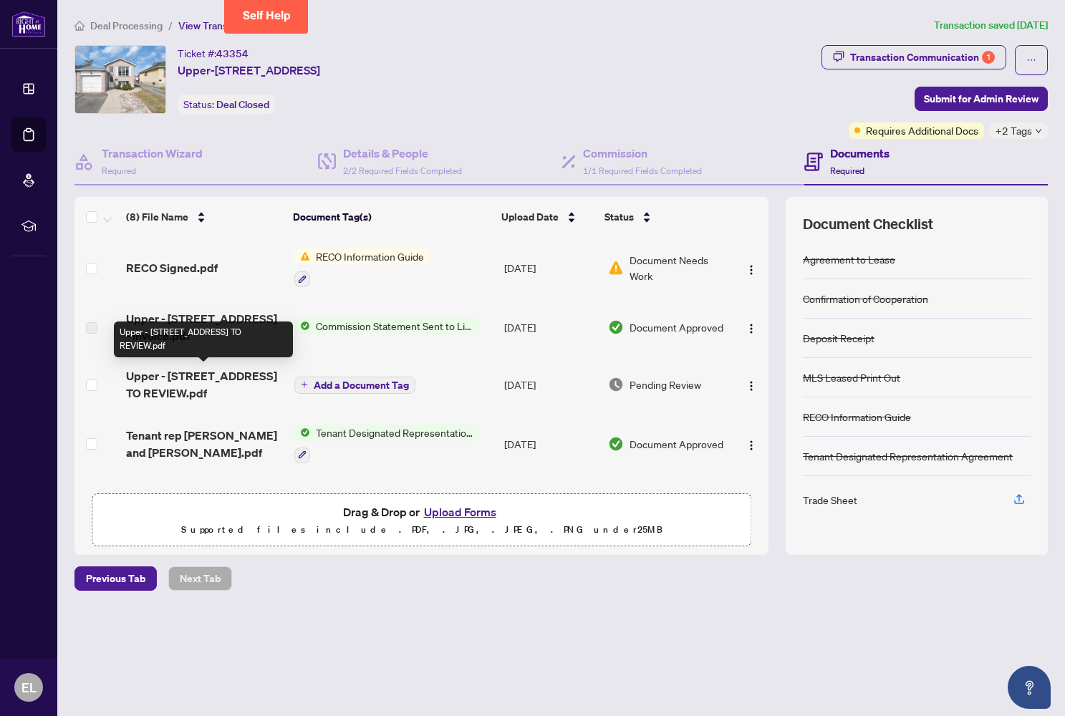
click at [265, 371] on span "Upper - [STREET_ADDRESS] TO REVIEW.pdf" at bounding box center [204, 384] width 157 height 34
